Goal: Information Seeking & Learning: Learn about a topic

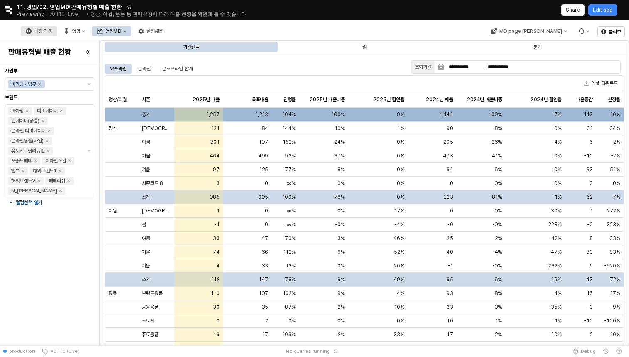
click at [52, 30] on div "매장 검색" at bounding box center [43, 31] width 18 height 6
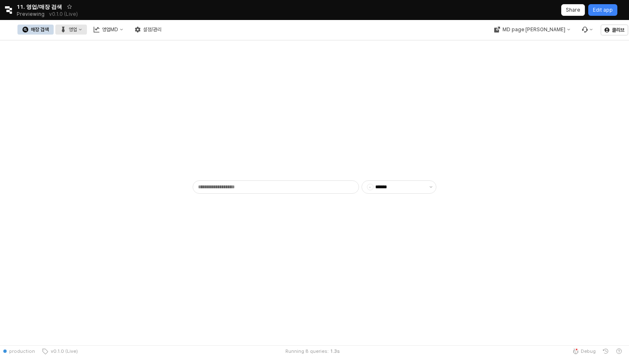
click at [87, 33] on button "영업" at bounding box center [71, 30] width 32 height 10
click at [163, 61] on div "매장상세 현황" at bounding box center [164, 59] width 44 height 7
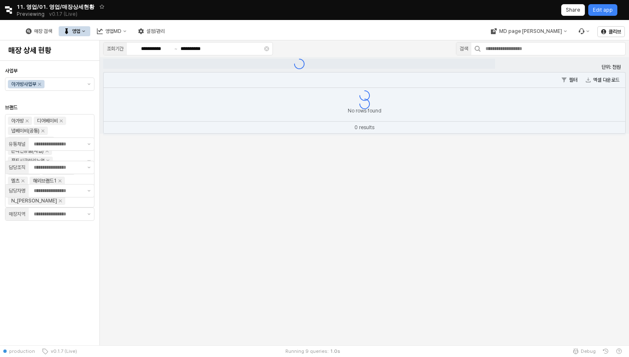
type input "**"
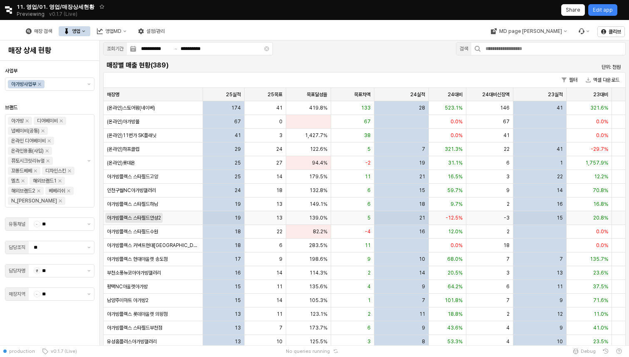
click at [137, 216] on span "아가방플렉스 스타필드안성2" at bounding box center [134, 217] width 54 height 7
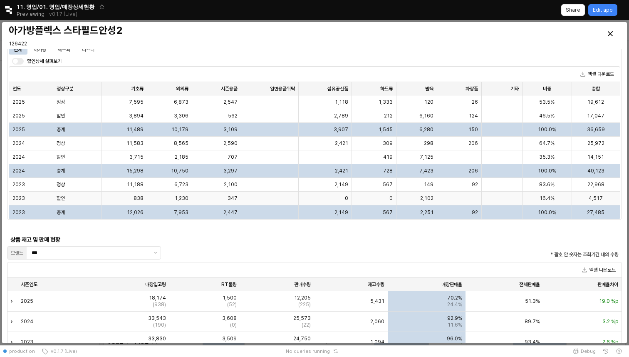
scroll to position [662, 0]
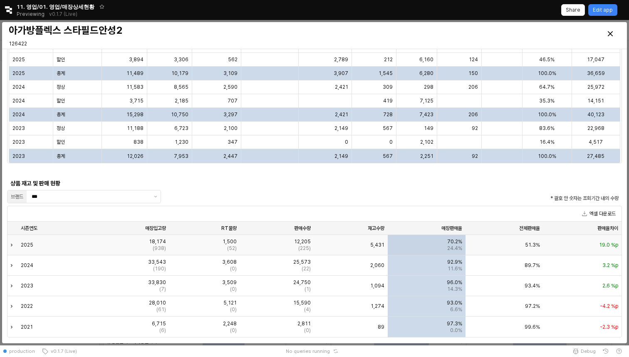
click at [52, 239] on div "2025" at bounding box center [54, 245] width 74 height 20
click at [13, 241] on div "Expand row" at bounding box center [12, 245] width 11 height 20
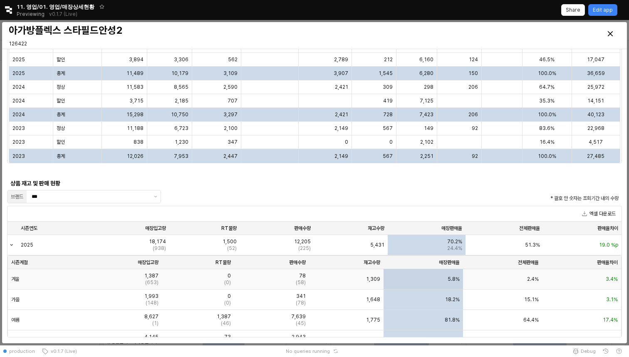
click at [69, 281] on div "겨울" at bounding box center [45, 279] width 75 height 20
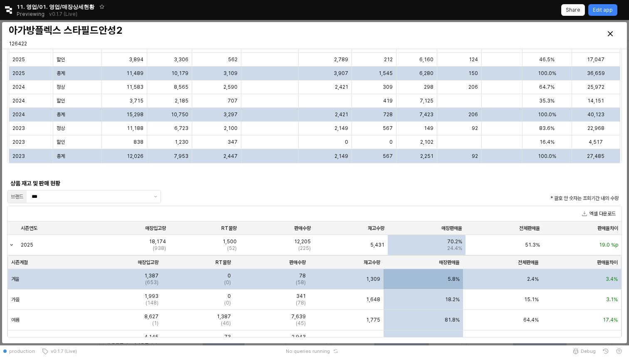
click at [73, 280] on div "겨울" at bounding box center [45, 279] width 75 height 20
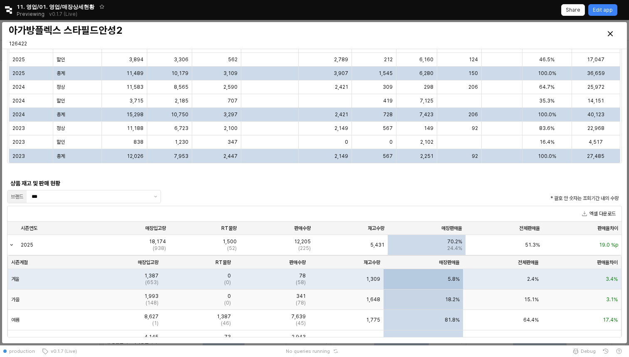
click at [43, 298] on div "가을" at bounding box center [45, 299] width 75 height 20
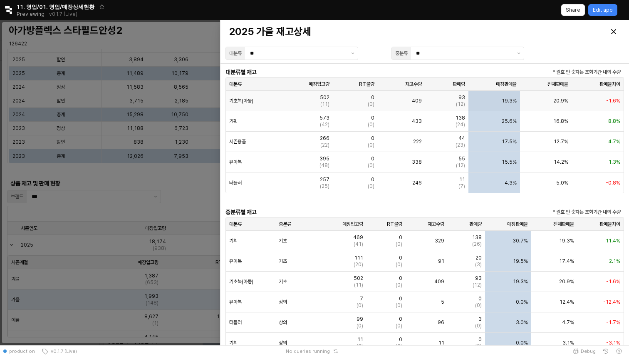
click at [271, 98] on div "기초복(아동)" at bounding box center [253, 101] width 55 height 20
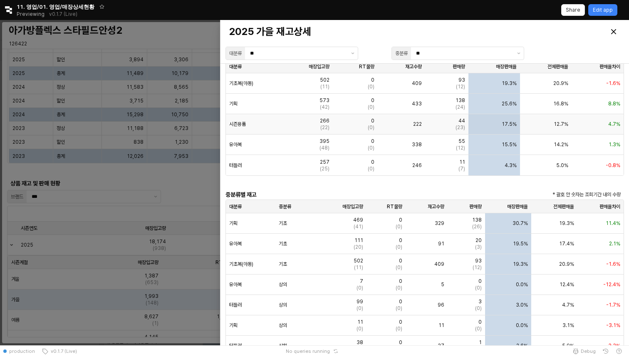
scroll to position [0, 0]
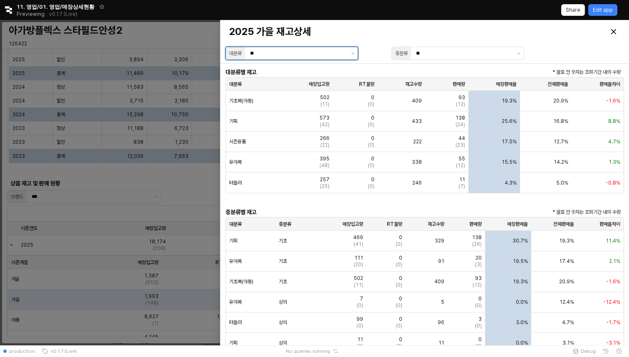
click at [284, 51] on input "**" at bounding box center [298, 53] width 96 height 8
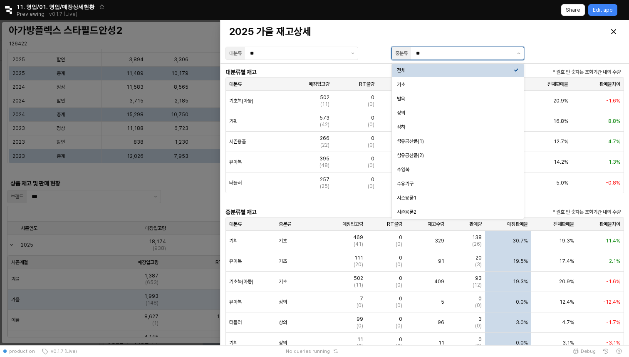
click at [457, 53] on input "**" at bounding box center [464, 53] width 96 height 8
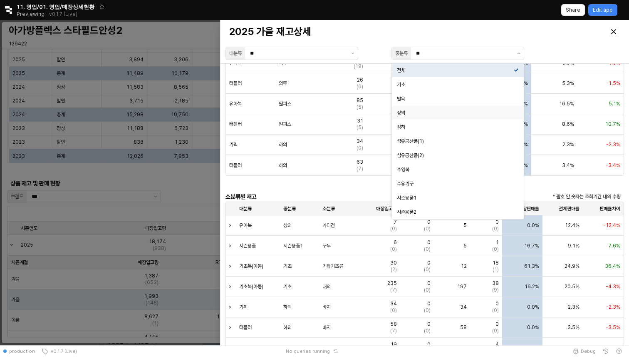
click at [519, 62] on div "2025 가을 재고상세 대분류 ** 중분류 **" at bounding box center [425, 41] width 409 height 43
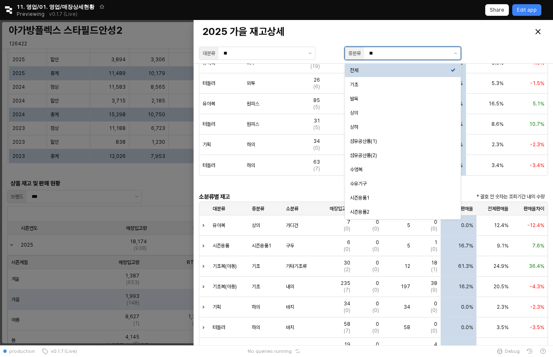
click at [429, 50] on input "**" at bounding box center [409, 53] width 80 height 8
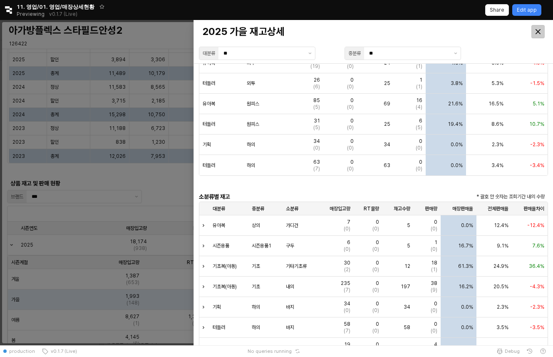
click at [519, 30] on div "Close" at bounding box center [538, 31] width 12 height 12
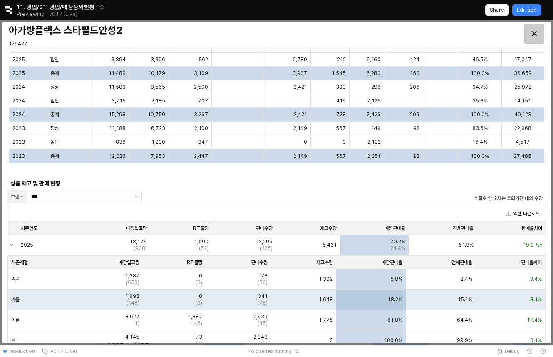
click at [519, 31] on div "Close" at bounding box center [534, 33] width 19 height 19
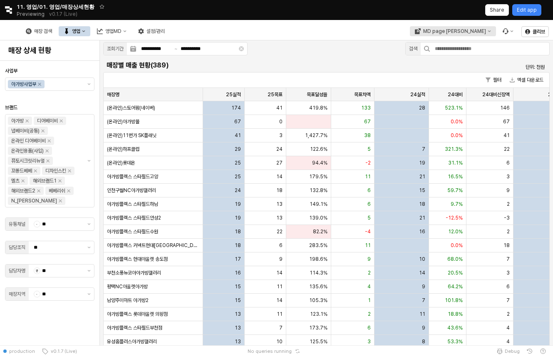
click at [454, 32] on button "MD page [PERSON_NAME]" at bounding box center [452, 31] width 86 height 10
click at [480, 46] on div "에뜨와" at bounding box center [472, 46] width 51 height 7
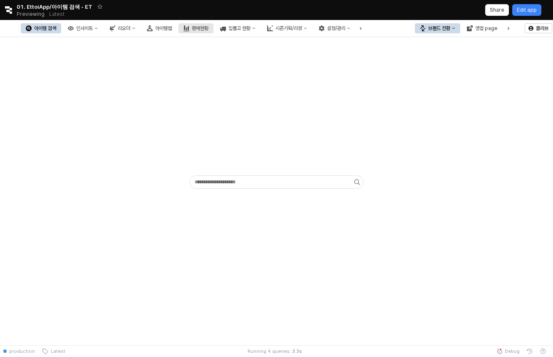
click at [189, 29] on icon "판매현황" at bounding box center [187, 28] width 6 height 6
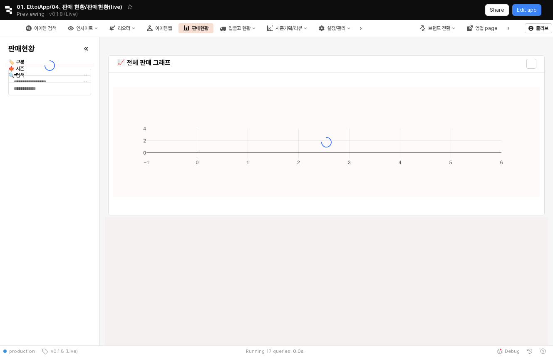
type input "****"
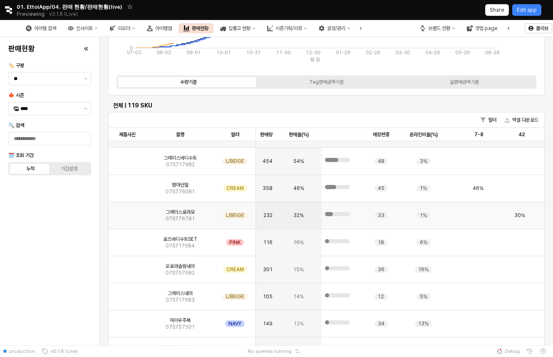
scroll to position [0, 69]
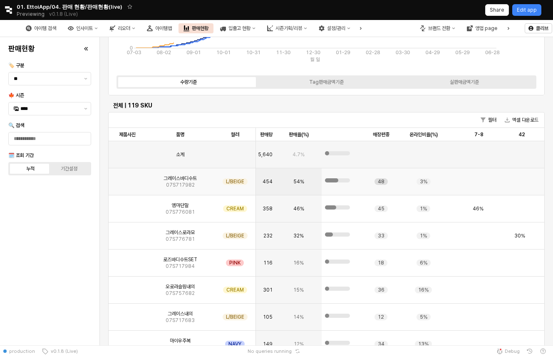
click at [384, 183] on div "48" at bounding box center [381, 181] width 13 height 7
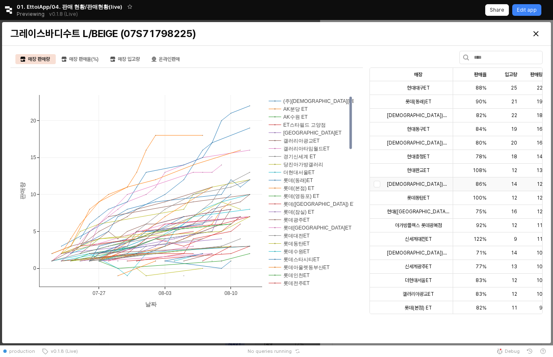
scroll to position [0, 4]
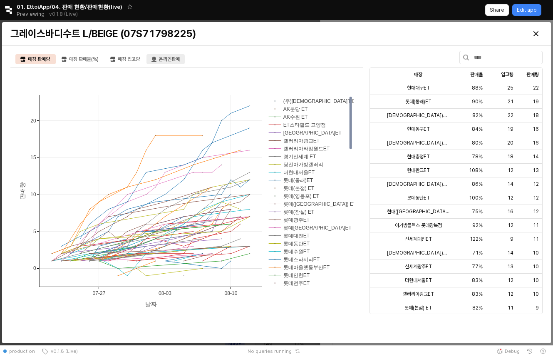
click at [169, 57] on div "온라인판매" at bounding box center [169, 59] width 21 height 10
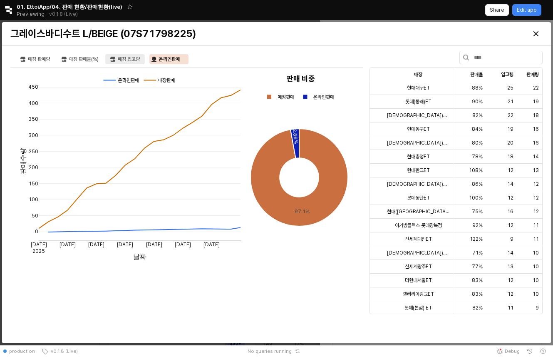
click at [135, 57] on div "매장 입고량" at bounding box center [129, 59] width 22 height 10
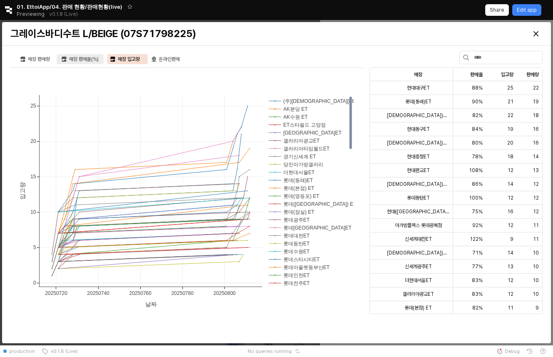
click at [93, 58] on div "매장 판매율(%)" at bounding box center [84, 59] width 30 height 10
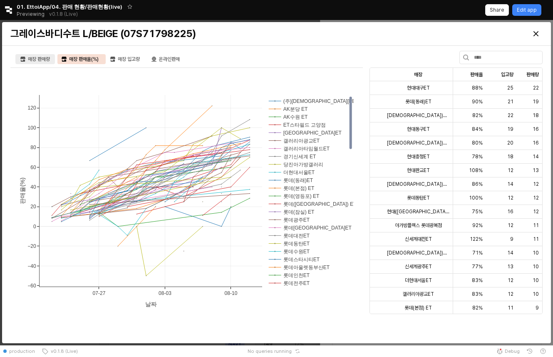
click at [45, 60] on div "매장 판매량" at bounding box center [39, 59] width 22 height 10
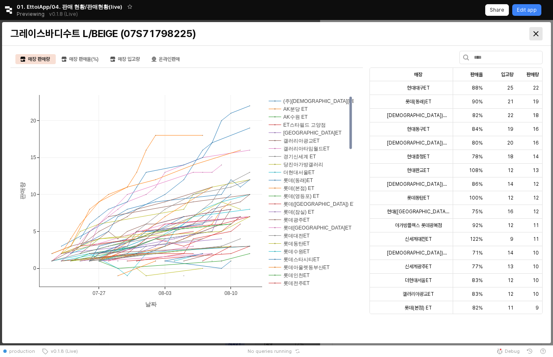
click at [519, 37] on div "Close" at bounding box center [536, 33] width 12 height 12
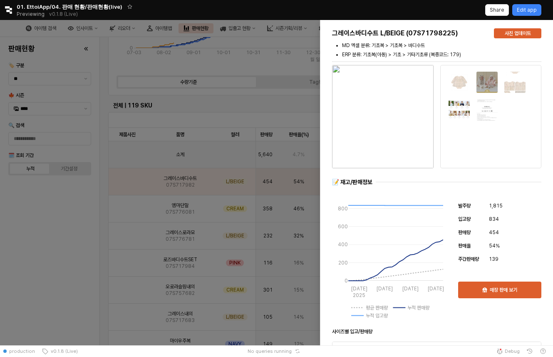
click at [233, 120] on div at bounding box center [276, 182] width 553 height 325
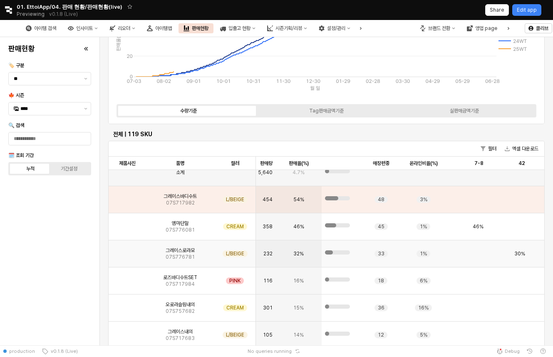
scroll to position [0, 69]
